Goal: Navigation & Orientation: Find specific page/section

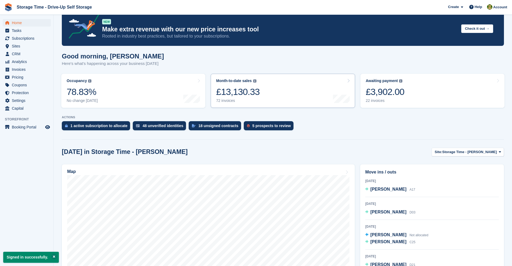
scroll to position [172, 0]
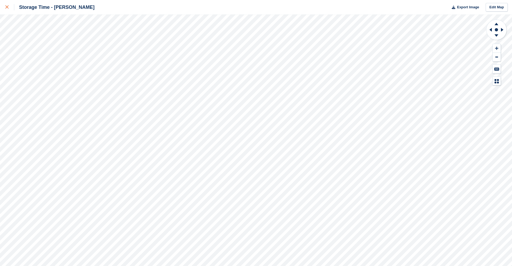
click at [6, 7] on icon at bounding box center [6, 6] width 3 height 3
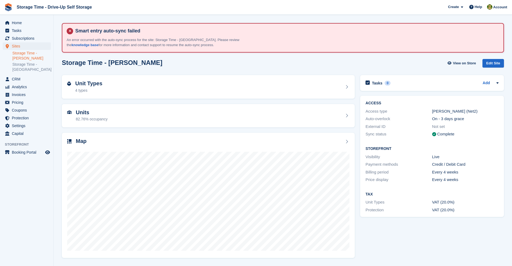
click at [28, 72] on li "Storage Time - [GEOGRAPHIC_DATA]" at bounding box center [32, 67] width 41 height 11
click at [30, 65] on link "Storage Time - [GEOGRAPHIC_DATA]" at bounding box center [31, 67] width 38 height 10
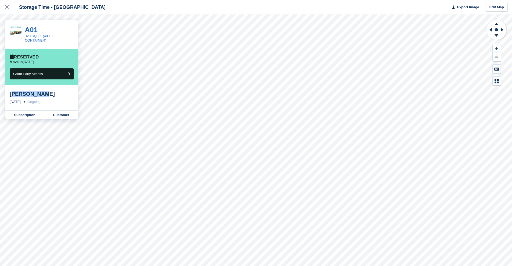
drag, startPoint x: 17, startPoint y: 95, endPoint x: 61, endPoint y: 92, distance: 44.7
click at [61, 92] on div "Mueez Tarar" at bounding box center [42, 94] width 64 height 6
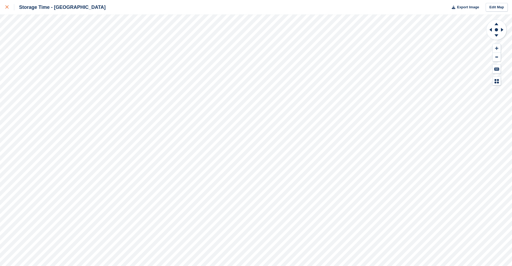
click at [9, 9] on div at bounding box center [9, 7] width 9 height 6
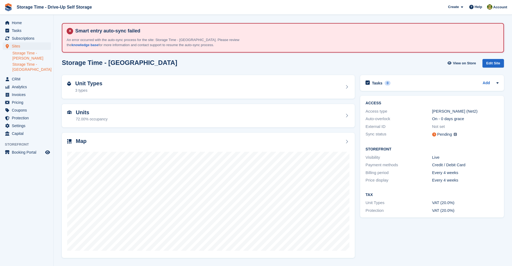
click at [37, 56] on link "Storage Time - [PERSON_NAME]" at bounding box center [31, 56] width 38 height 10
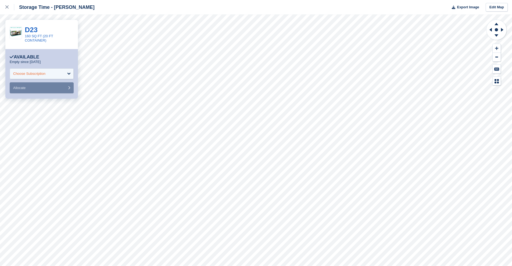
click at [64, 71] on div "Choose Subscription" at bounding box center [42, 74] width 64 height 11
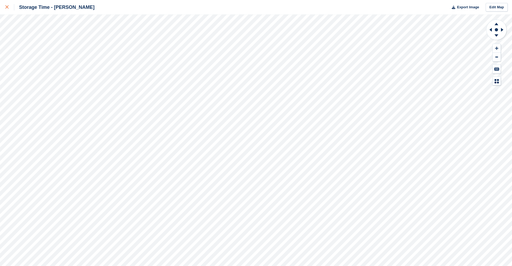
click at [11, 7] on div at bounding box center [9, 7] width 9 height 6
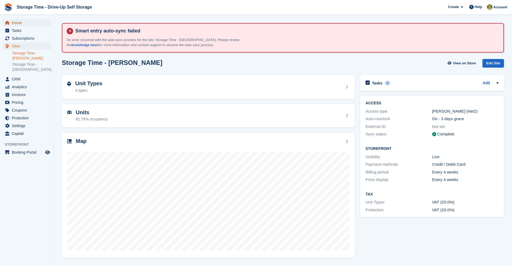
click at [46, 21] on link "Home" at bounding box center [27, 23] width 48 height 8
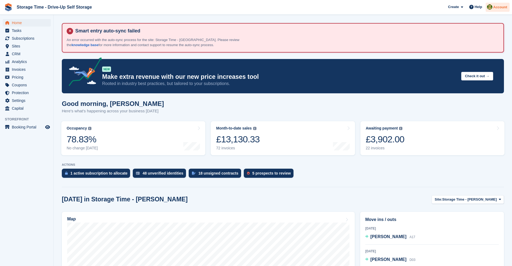
click at [487, 6] on img at bounding box center [489, 6] width 5 height 5
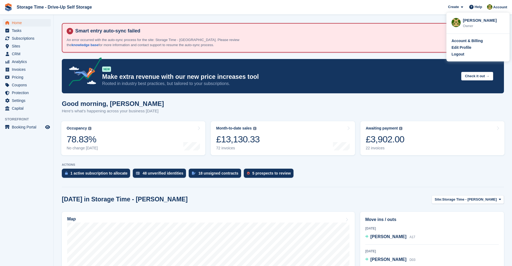
click at [461, 58] on div "Account & Billing Edit Profile Logout" at bounding box center [477, 48] width 63 height 28
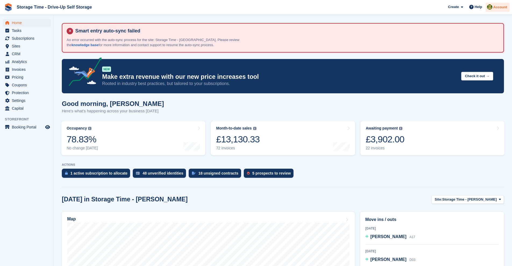
click at [489, 5] on img at bounding box center [489, 6] width 5 height 5
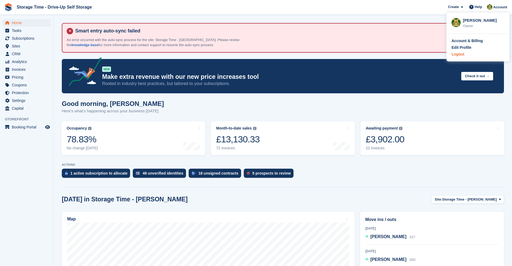
click at [461, 56] on div "Logout" at bounding box center [457, 55] width 13 height 6
